Goal: Task Accomplishment & Management: Use online tool/utility

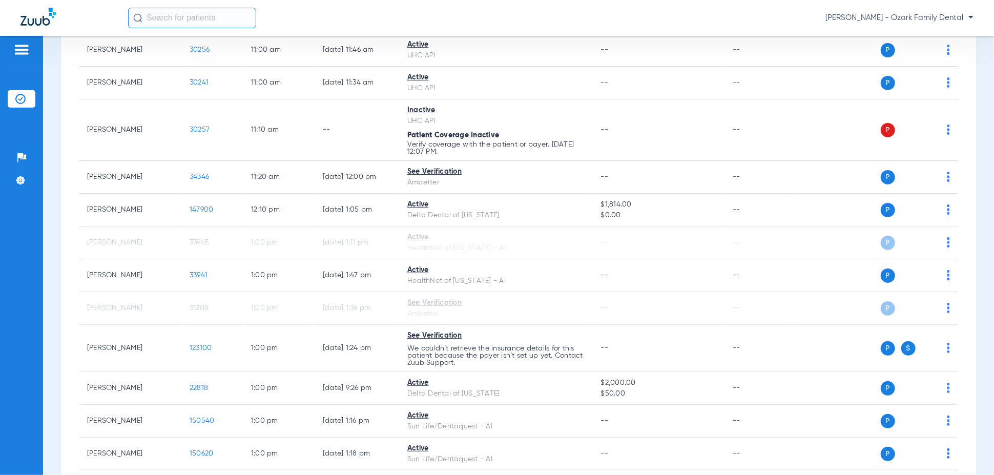
scroll to position [1025, 0]
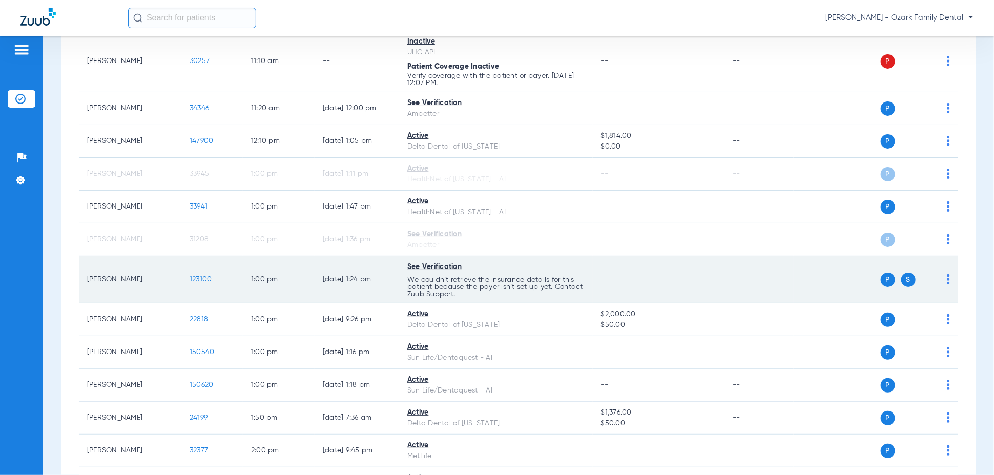
drag, startPoint x: 120, startPoint y: 280, endPoint x: 144, endPoint y: 279, distance: 24.1
click at [120, 280] on td "[PERSON_NAME]" at bounding box center [130, 279] width 102 height 47
click at [196, 278] on span "123100" at bounding box center [201, 279] width 23 height 7
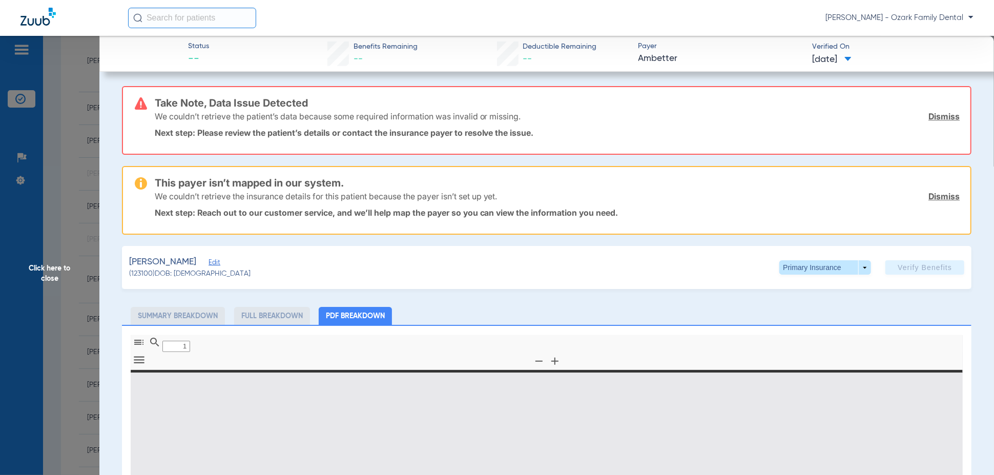
type input "0"
select select "page-width"
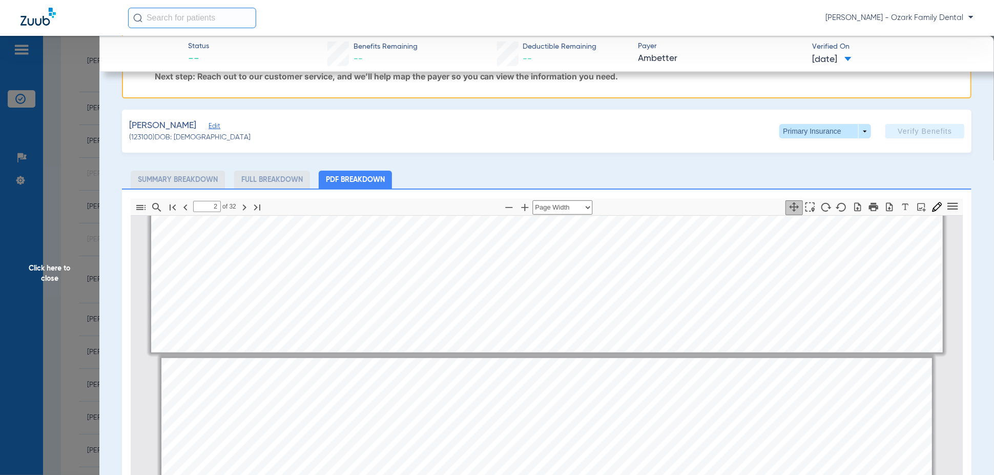
scroll to position [1097, 0]
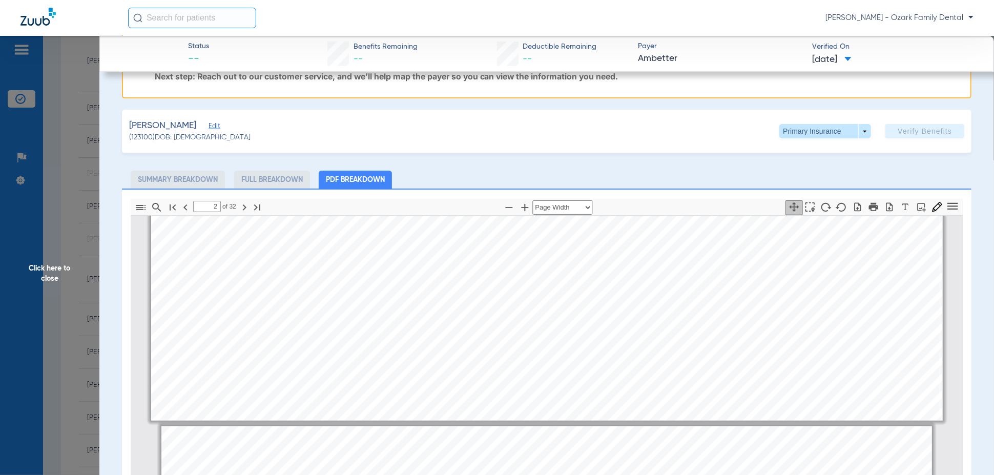
type input "1"
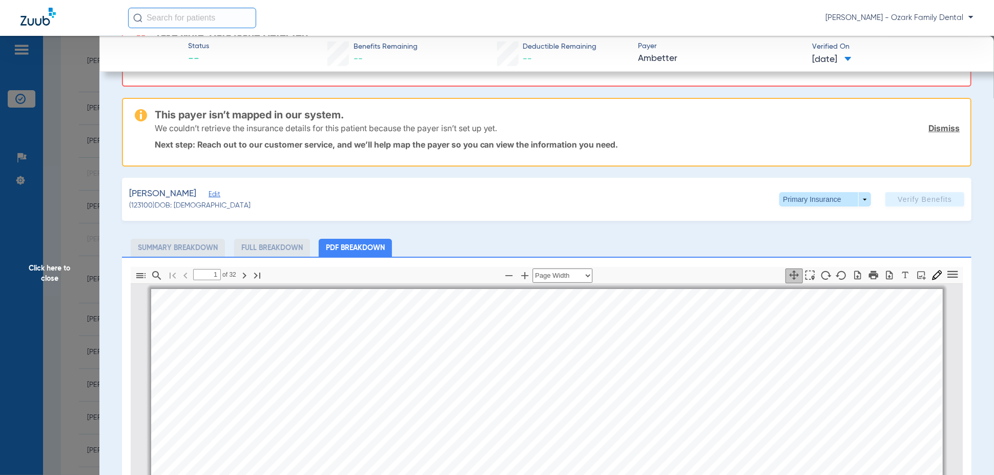
scroll to position [0, 0]
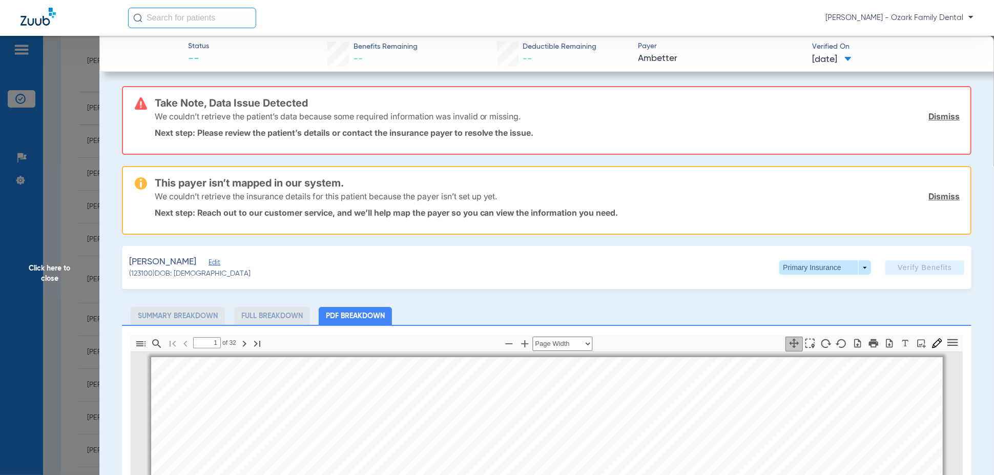
click at [628, 271] on div "[PERSON_NAME] Edit (123100) DOB: [DEMOGRAPHIC_DATA] Primary Insurance arrow_dro…" at bounding box center [547, 267] width 850 height 43
click at [854, 273] on div "[PERSON_NAME] Edit (123100) DOB: [DEMOGRAPHIC_DATA] Primary Insurance arrow_dro…" at bounding box center [547, 267] width 850 height 43
click at [46, 197] on span "Click here to close" at bounding box center [49, 273] width 99 height 475
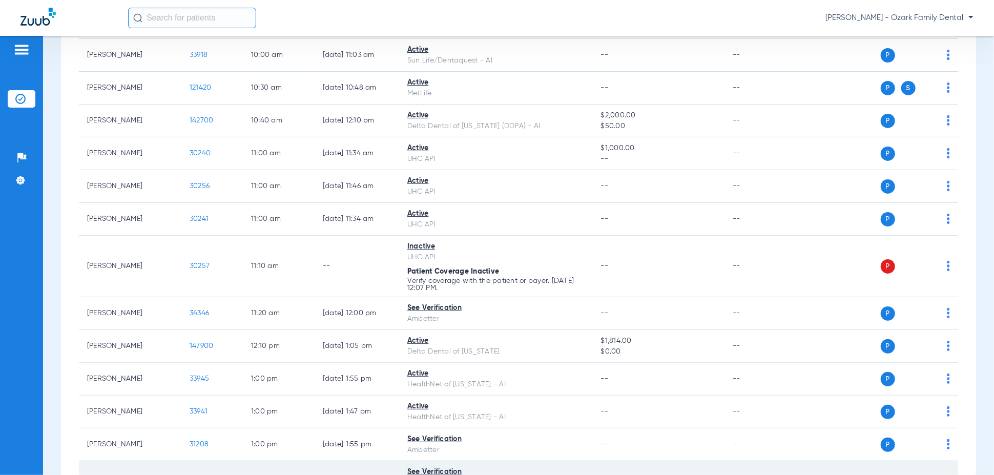
scroll to position [888, 0]
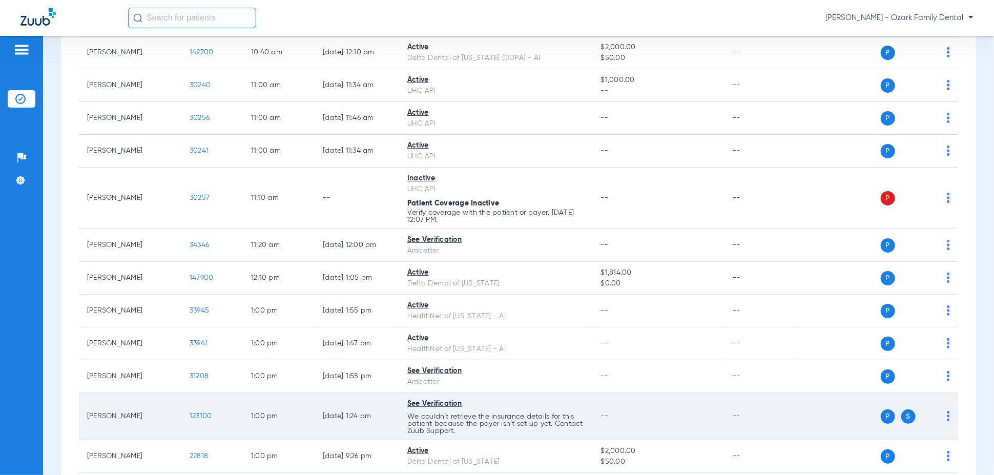
click at [445, 403] on div "See Verification" at bounding box center [495, 404] width 177 height 11
click at [503, 223] on p "We couldn’t retrieve the insurance details for this patient because the payer i…" at bounding box center [495, 216] width 177 height 14
click at [901, 418] on span "S" at bounding box center [908, 416] width 14 height 14
click at [881, 418] on span "P" at bounding box center [888, 416] width 14 height 14
click at [947, 418] on img at bounding box center [948, 416] width 3 height 10
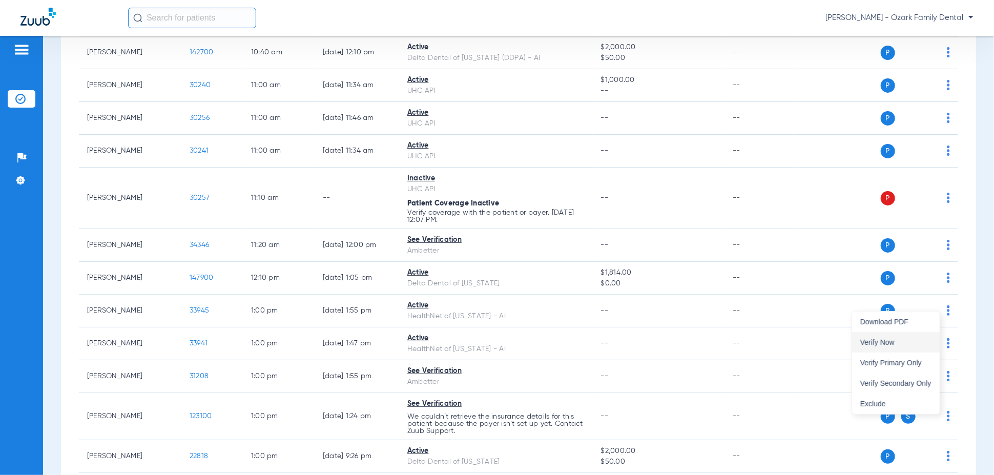
click at [878, 341] on span "Verify Now" at bounding box center [895, 342] width 71 height 7
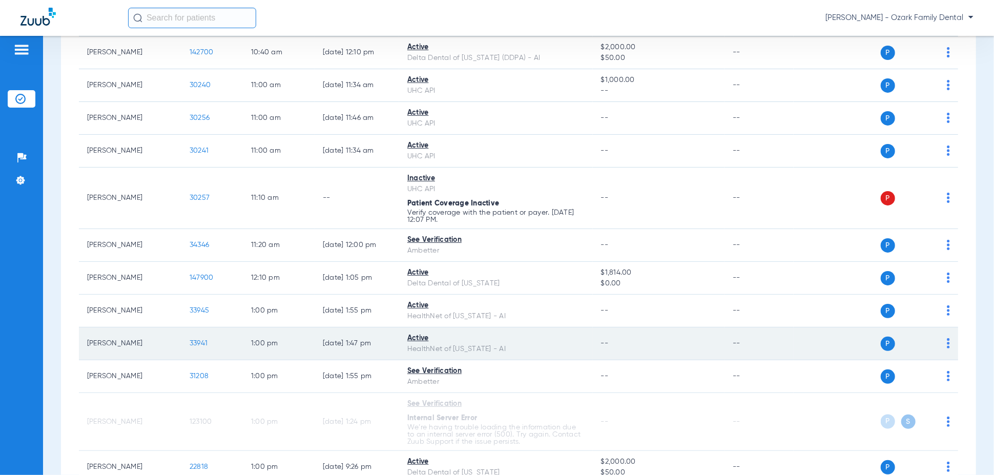
scroll to position [1025, 0]
